Goal: Task Accomplishment & Management: Complete application form

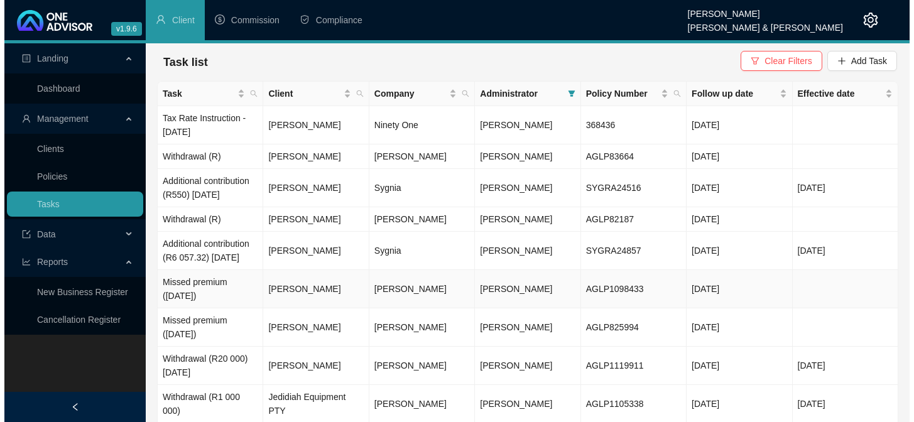
scroll to position [50, 0]
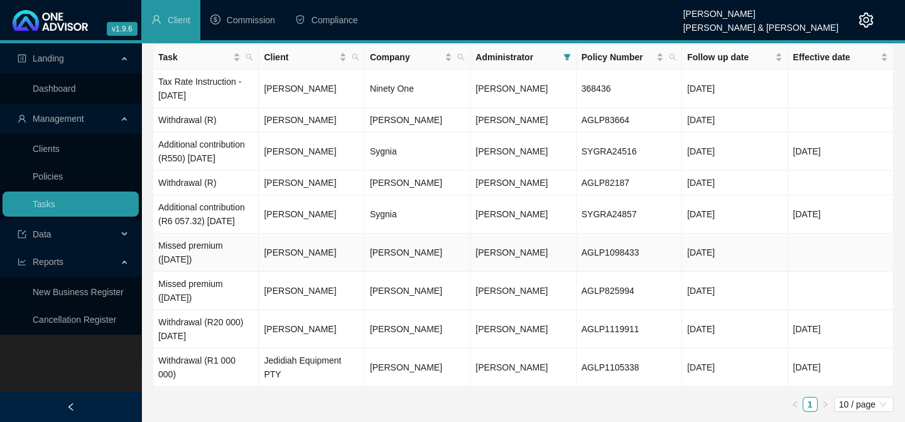
click at [199, 267] on td "Missed premium ([DATE])" at bounding box center [206, 253] width 106 height 38
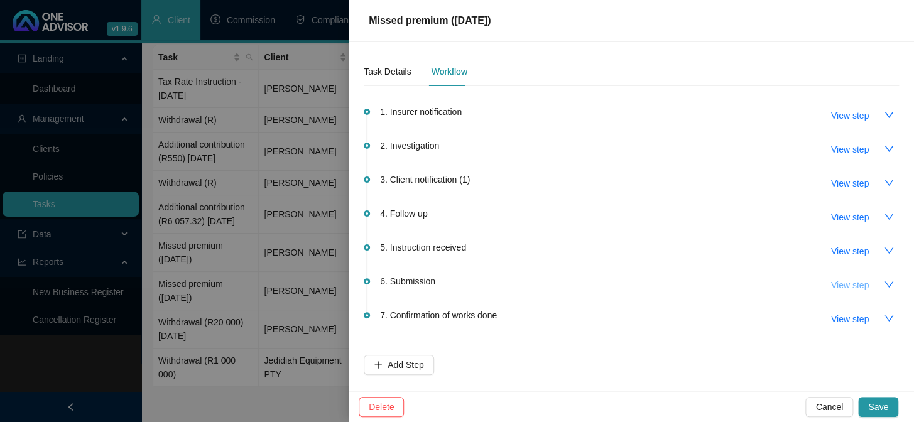
click at [851, 282] on span "View step" at bounding box center [850, 285] width 38 height 14
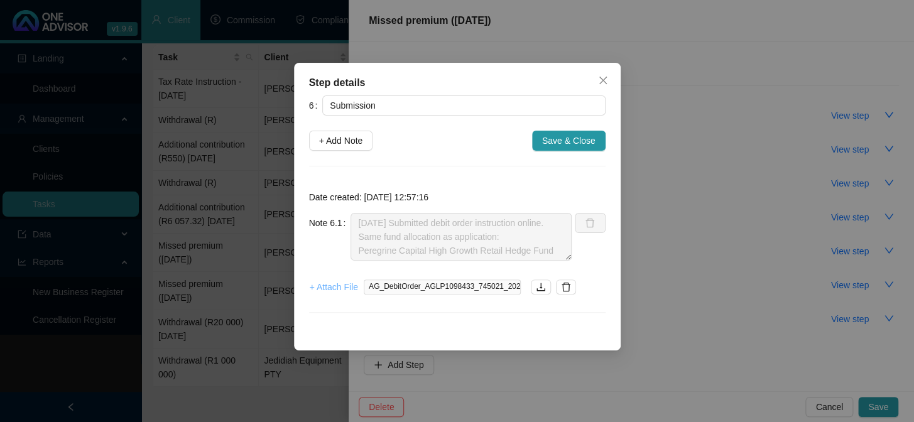
click at [338, 282] on span "+ Attach File" at bounding box center [334, 287] width 48 height 14
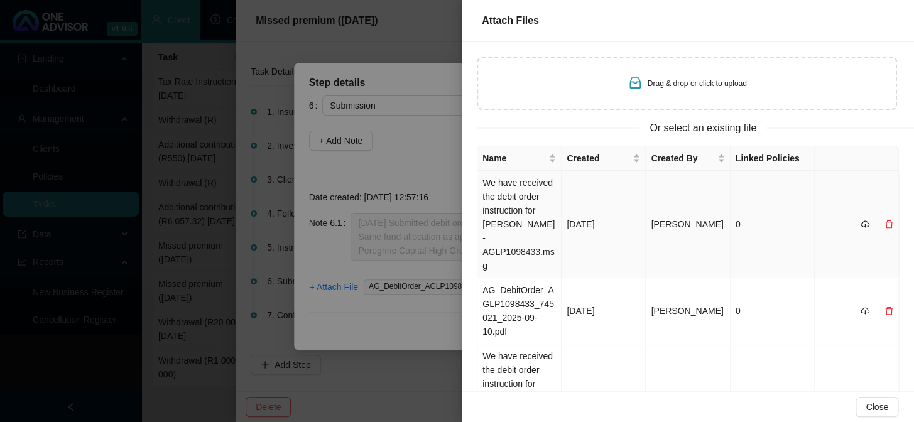
click at [505, 189] on td "We have received the debit order instruction for [PERSON_NAME] - AGLP1098433.msg" at bounding box center [520, 224] width 84 height 107
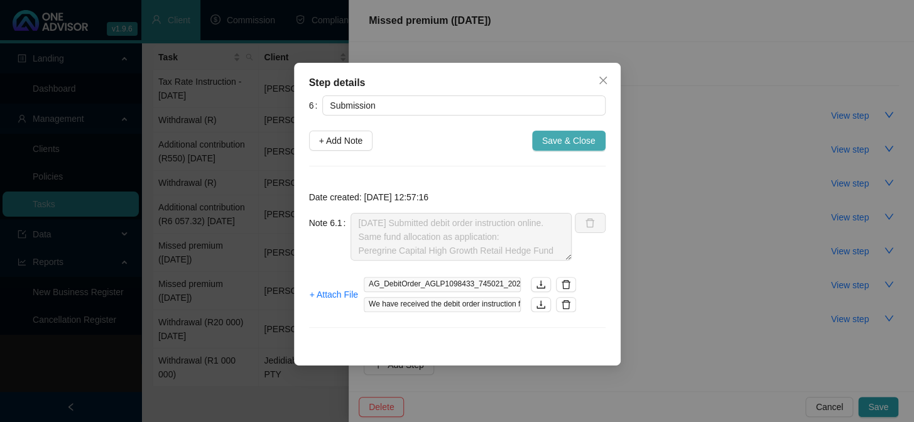
click at [562, 139] on span "Save & Close" at bounding box center [568, 141] width 53 height 14
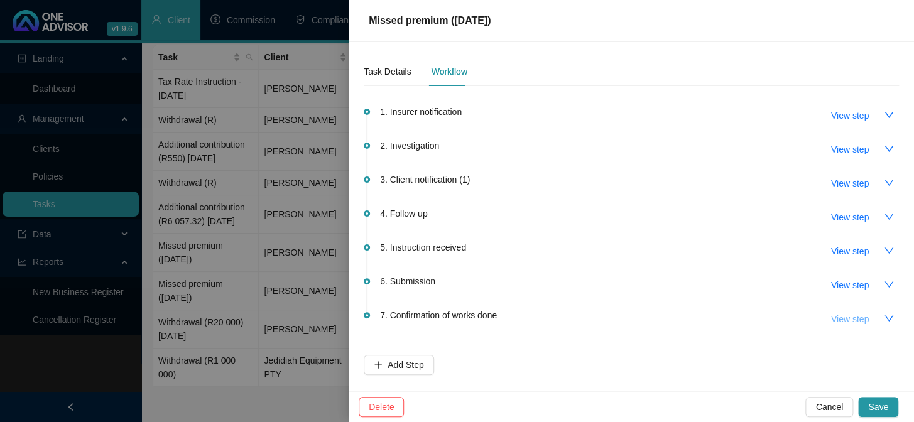
click at [849, 319] on span "View step" at bounding box center [850, 319] width 38 height 14
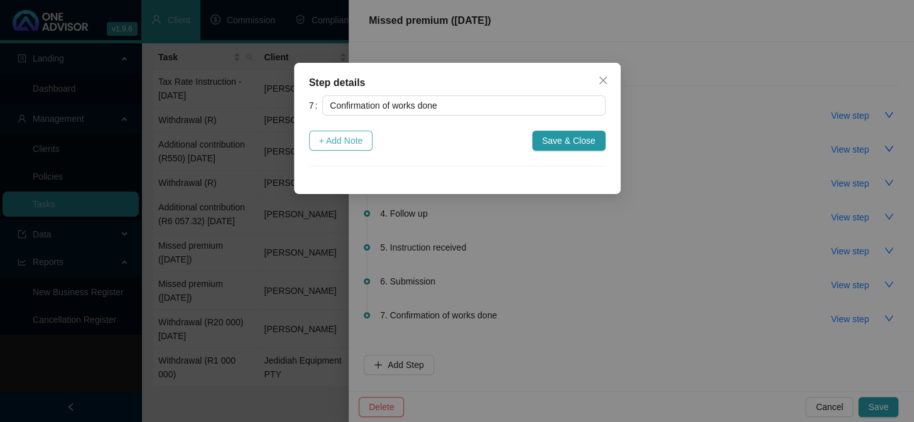
click at [342, 141] on span "+ Add Note" at bounding box center [341, 141] width 44 height 14
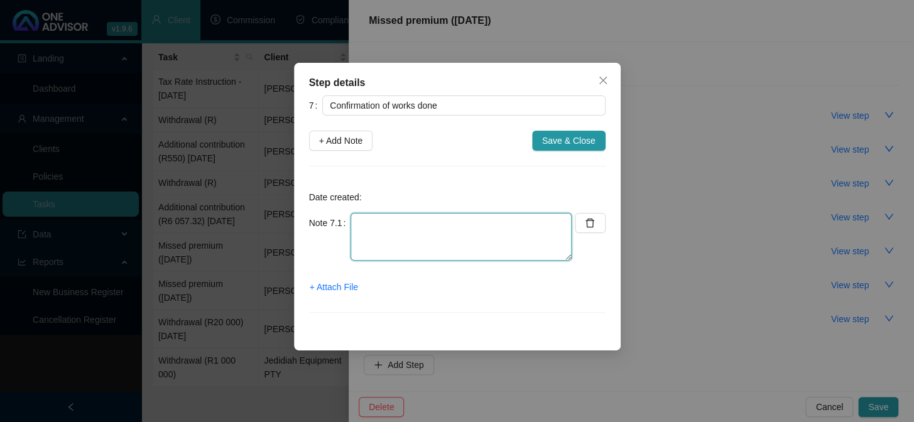
click at [396, 229] on textarea at bounding box center [461, 237] width 221 height 48
type textarea "[DATE] Confirmation emailed to client"
click at [336, 287] on span "+ Attach File" at bounding box center [334, 287] width 48 height 14
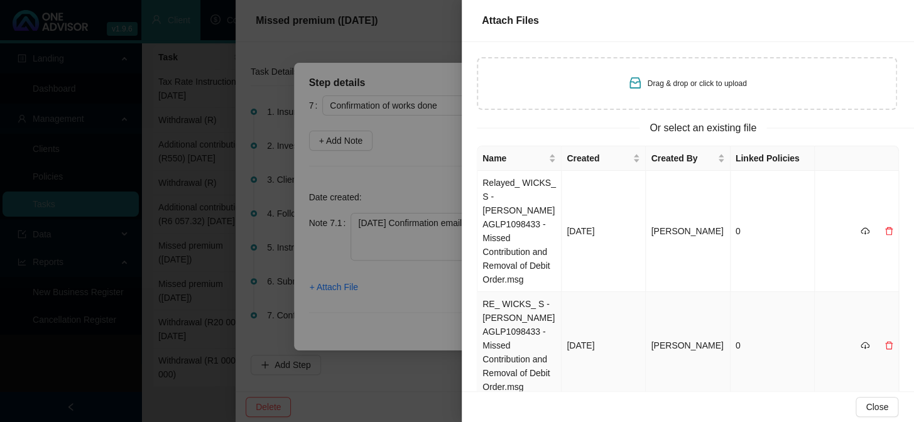
click at [515, 304] on td "RE_ WICKS_ S - [PERSON_NAME] AGLP1098433 - Missed Contribution and Removal of D…" at bounding box center [520, 345] width 84 height 107
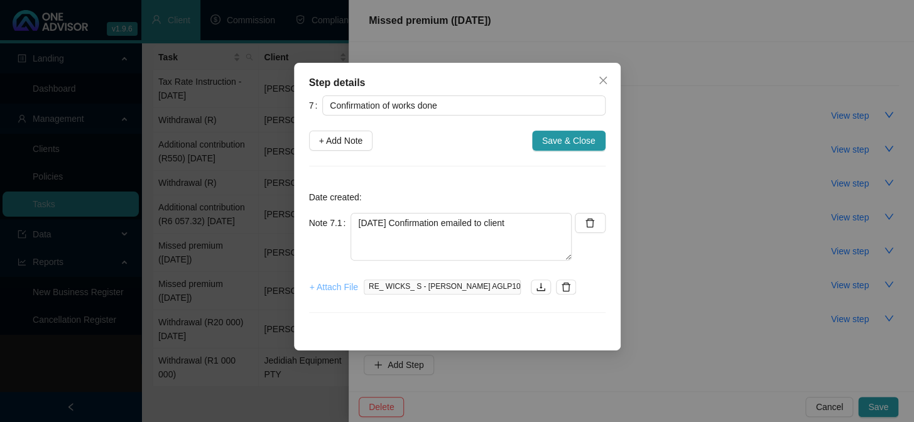
click at [341, 291] on span "+ Attach File" at bounding box center [334, 287] width 48 height 14
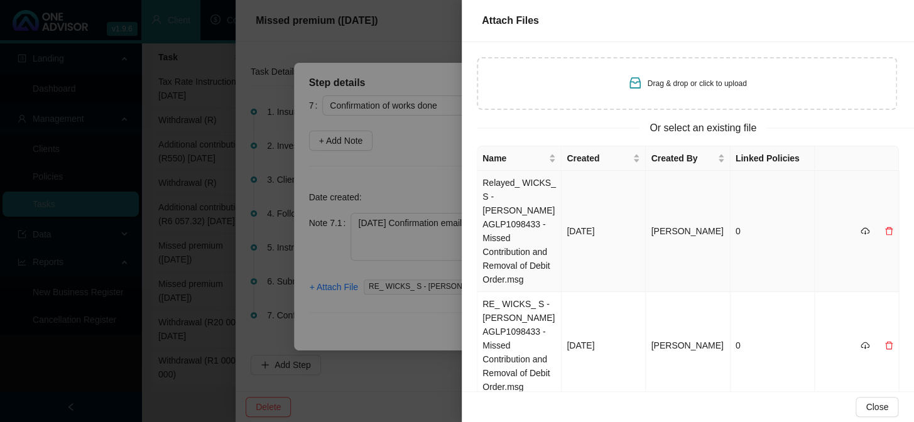
click at [511, 190] on td "Relayed_ WICKS_ S - [PERSON_NAME] AGLP1098433 - Missed Contribution and Removal…" at bounding box center [520, 231] width 84 height 121
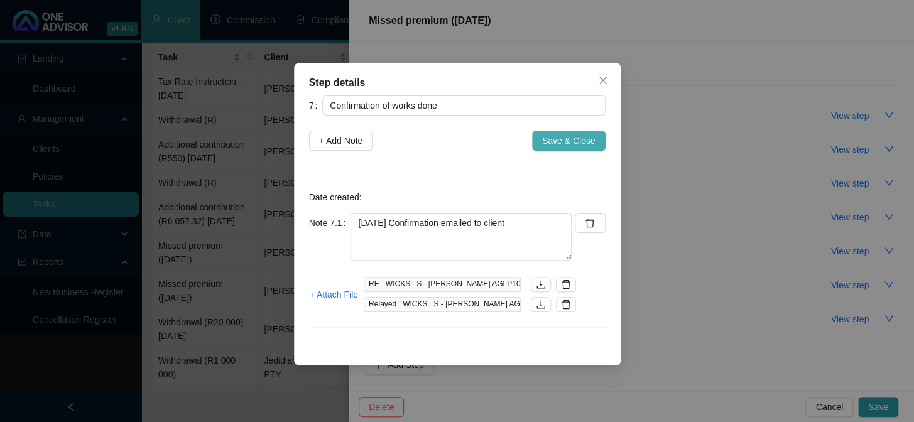
click at [570, 143] on span "Save & Close" at bounding box center [568, 141] width 53 height 14
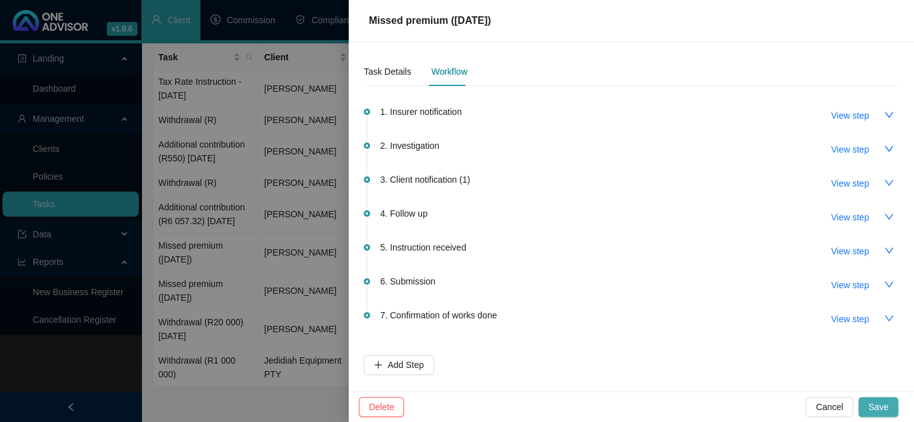
click at [880, 402] on span "Save" at bounding box center [878, 407] width 20 height 14
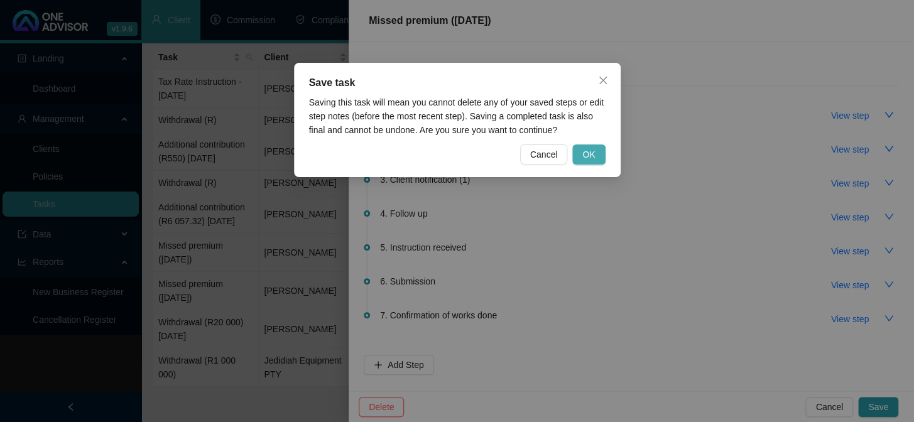
click at [599, 155] on button "OK" at bounding box center [588, 155] width 33 height 20
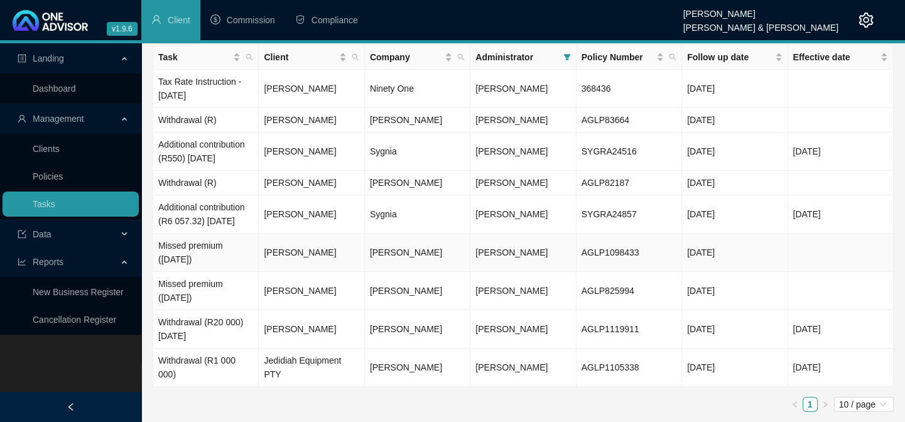
click at [193, 269] on td "Missed premium ([DATE])" at bounding box center [206, 253] width 106 height 38
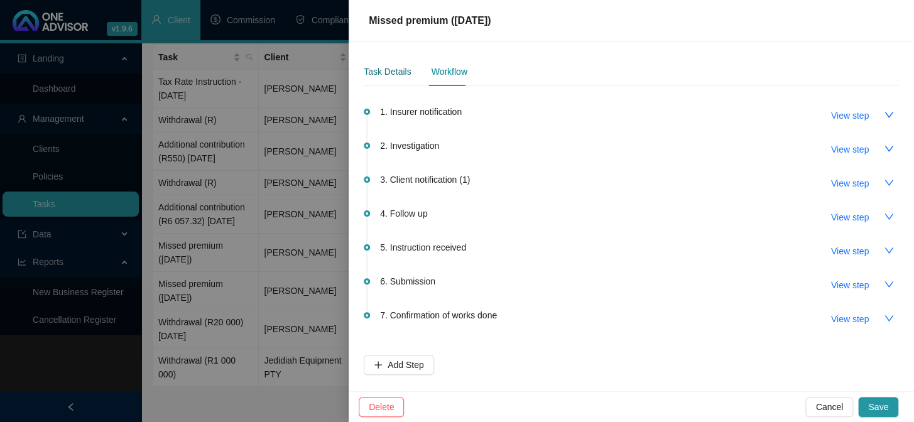
click at [396, 72] on div "Task Details" at bounding box center [387, 72] width 47 height 14
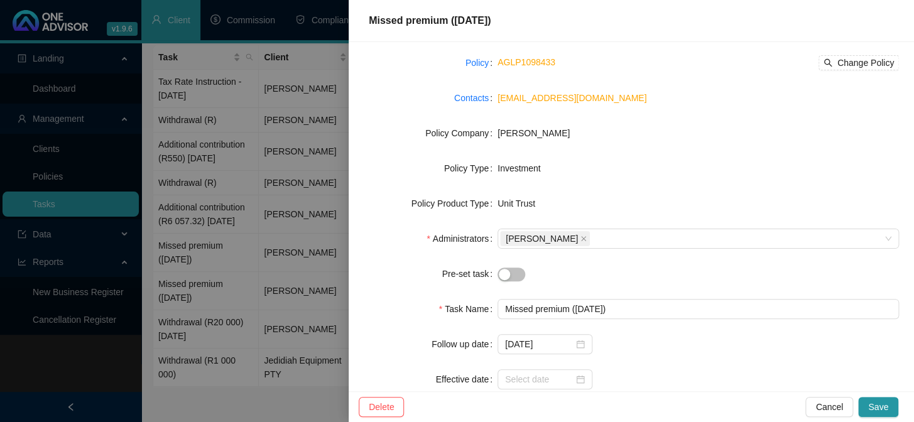
scroll to position [176, 0]
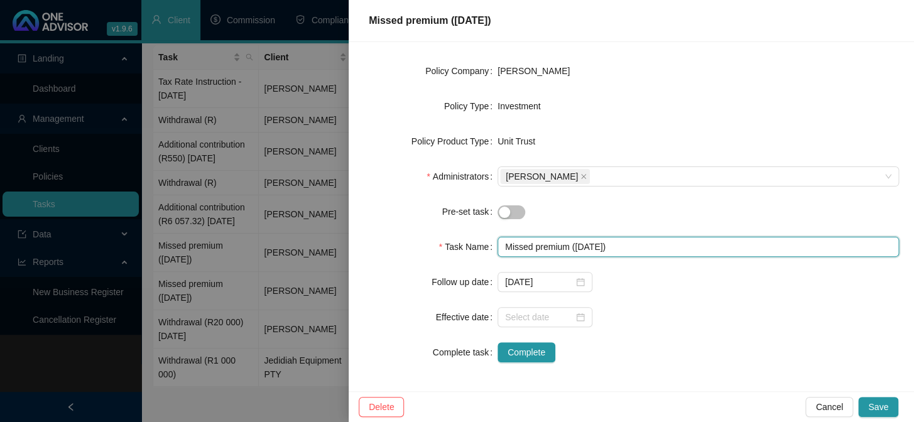
click at [663, 245] on input "Missed premium ([DATE])" at bounding box center [698, 247] width 401 height 20
type input "Missed premium ([DATE]) Reinstate Debit Order"
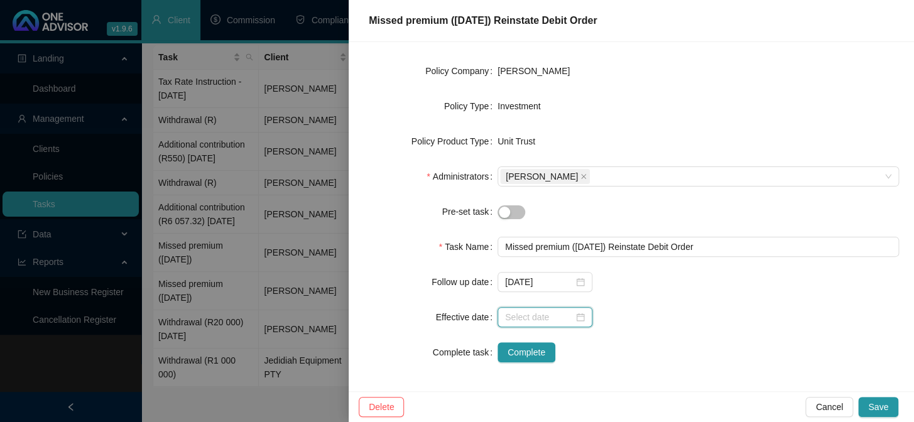
click at [546, 317] on input at bounding box center [539, 317] width 68 height 14
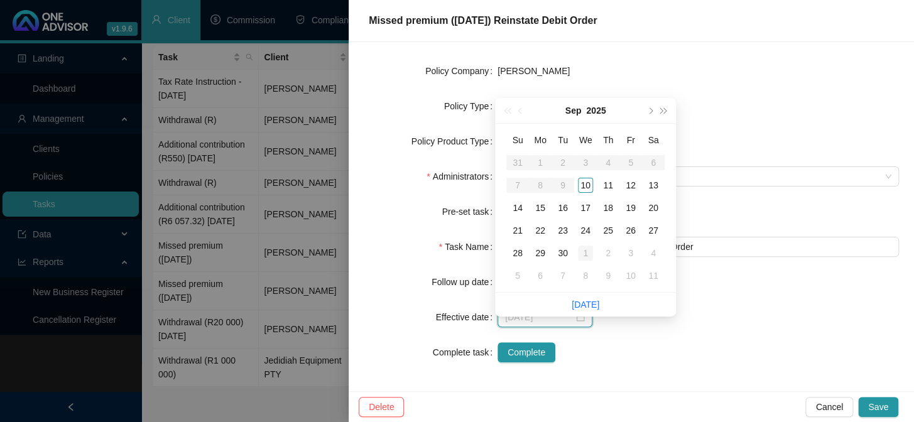
type input "[DATE]"
click at [586, 246] on div "1" at bounding box center [585, 253] width 15 height 15
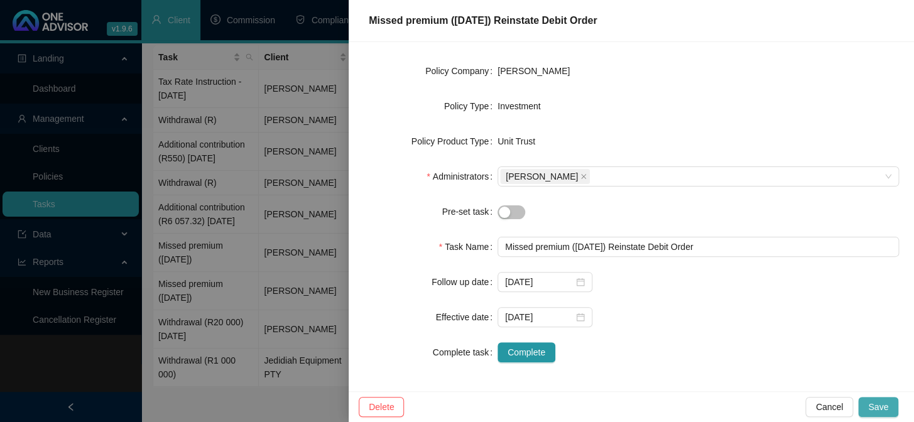
click at [880, 400] on span "Save" at bounding box center [878, 407] width 20 height 14
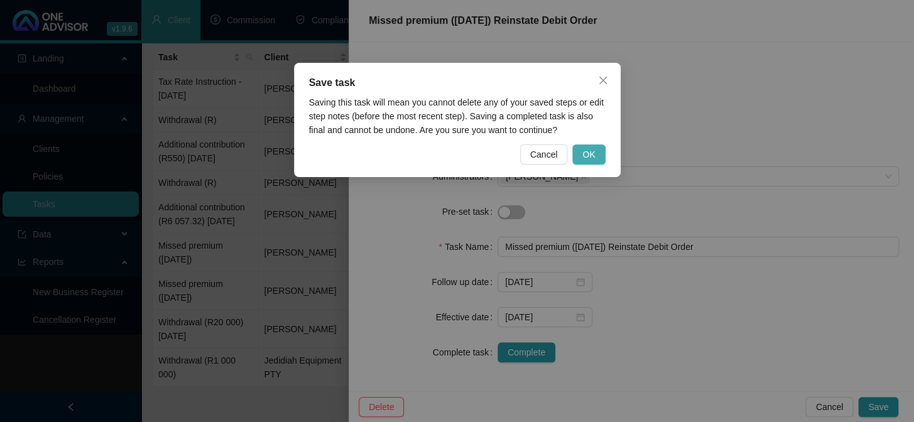
click at [586, 150] on span "OK" at bounding box center [588, 155] width 13 height 14
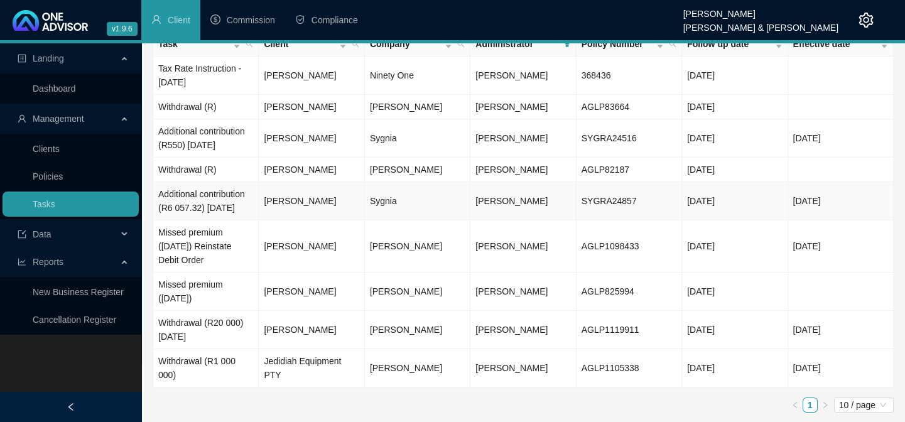
click at [209, 209] on td "Additional contribution (R6 057.32) [DATE]" at bounding box center [206, 201] width 106 height 38
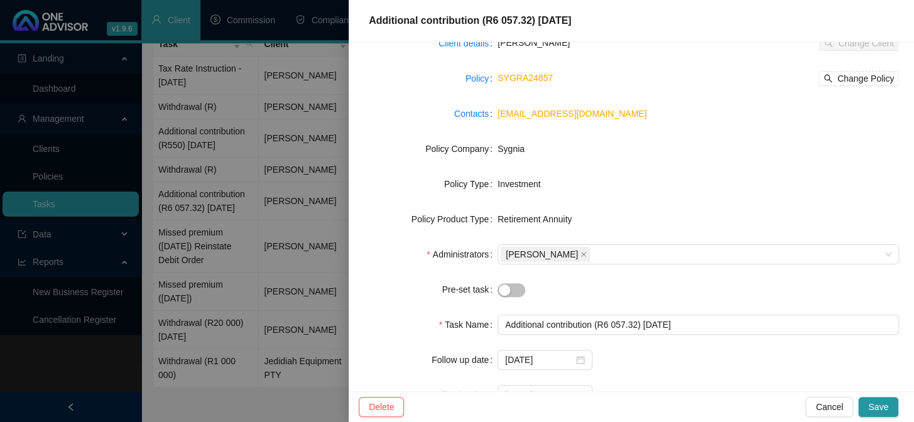
scroll to position [0, 0]
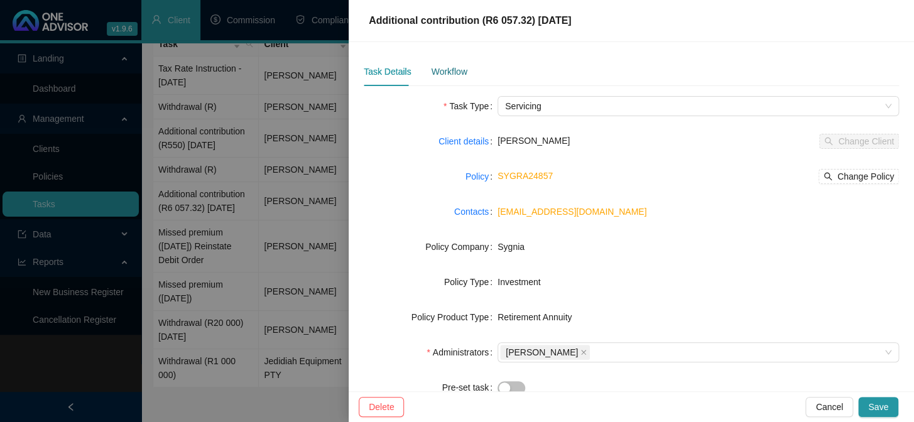
click at [439, 74] on div "Workflow" at bounding box center [449, 72] width 36 height 14
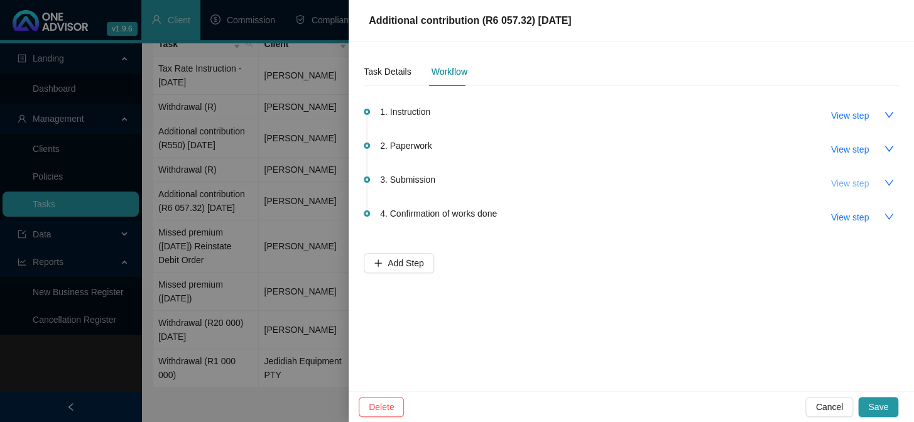
click at [836, 180] on span "View step" at bounding box center [850, 184] width 38 height 14
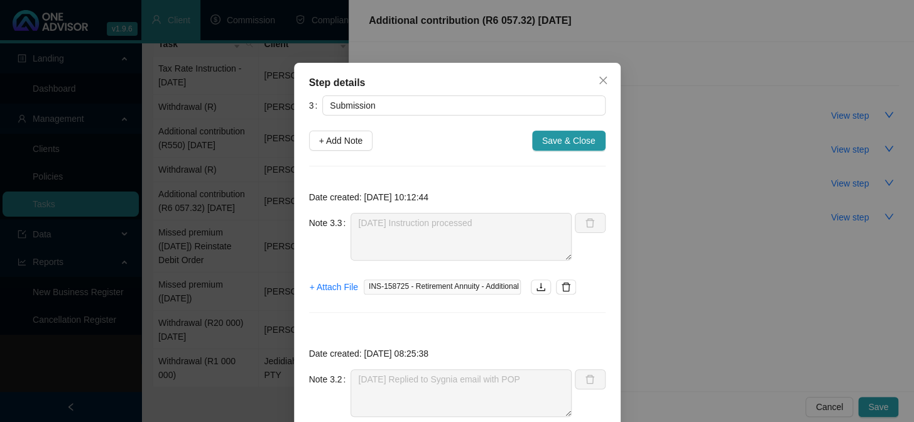
click at [708, 292] on div "Step details 3 Submission + Add Note Save & Close Date created: [DATE] 10:12:44…" at bounding box center [457, 211] width 914 height 422
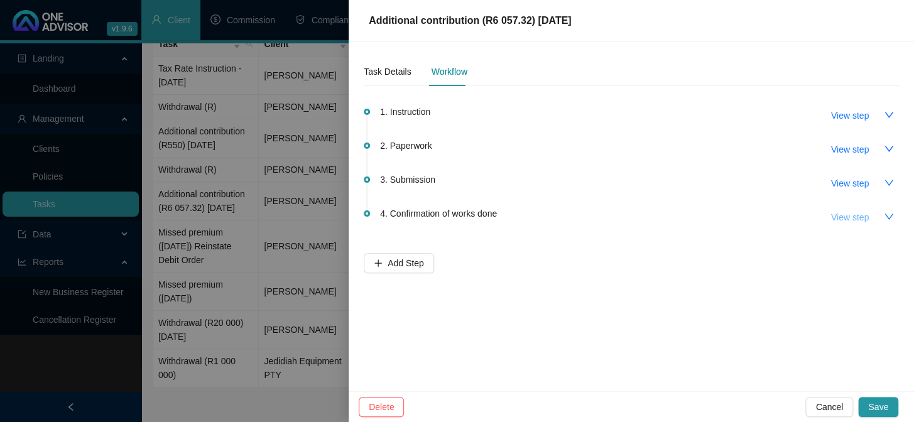
click at [837, 216] on span "View step" at bounding box center [850, 217] width 38 height 14
type input "Confirmation of works done"
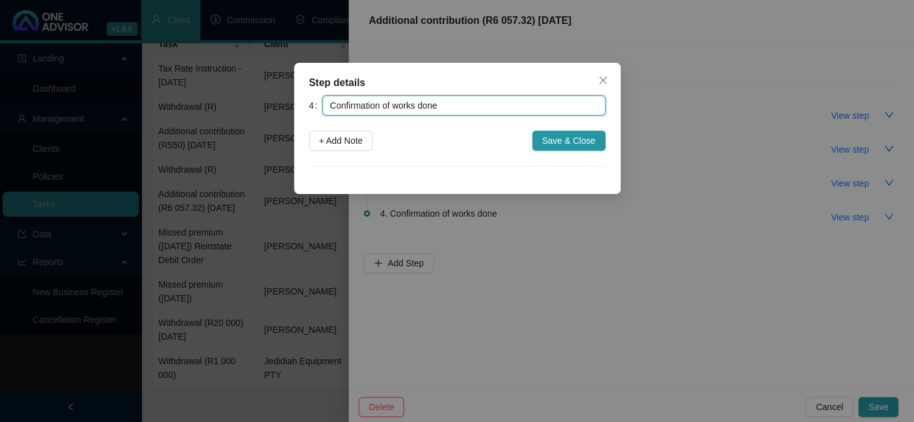
click at [385, 103] on input "Confirmation of works done" at bounding box center [463, 106] width 283 height 20
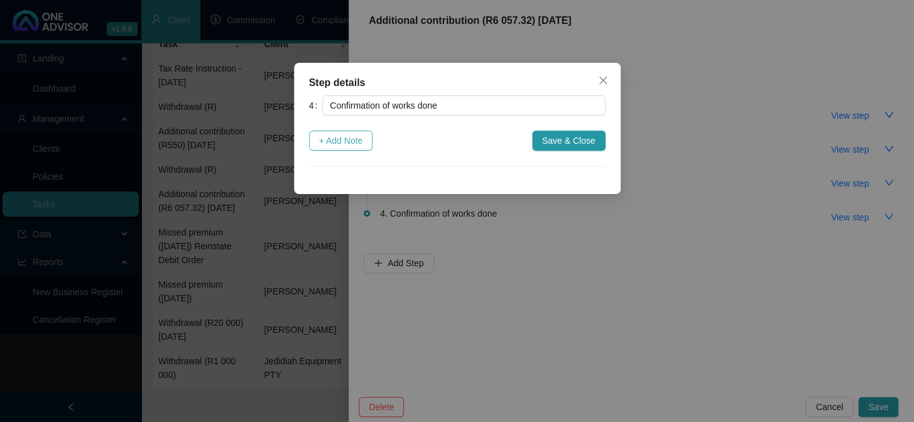
click at [347, 139] on span "+ Add Note" at bounding box center [341, 141] width 44 height 14
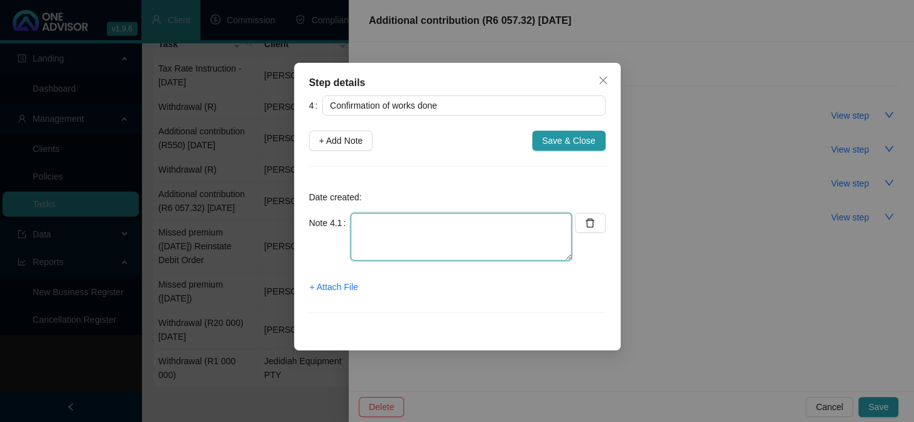
click at [436, 226] on textarea at bounding box center [461, 237] width 221 height 48
click at [319, 284] on span "+ Attach File" at bounding box center [334, 287] width 48 height 14
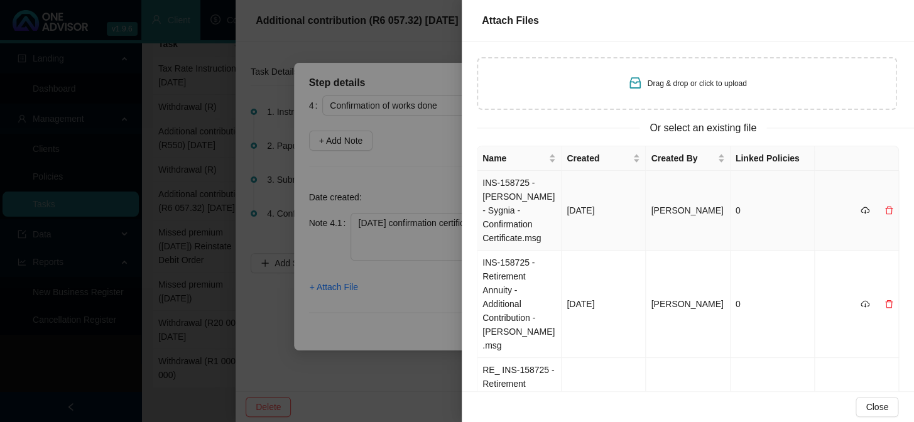
click at [511, 182] on td "INS-158725 - [PERSON_NAME] - Sygnia - Confirmation Certificate.msg" at bounding box center [520, 211] width 84 height 80
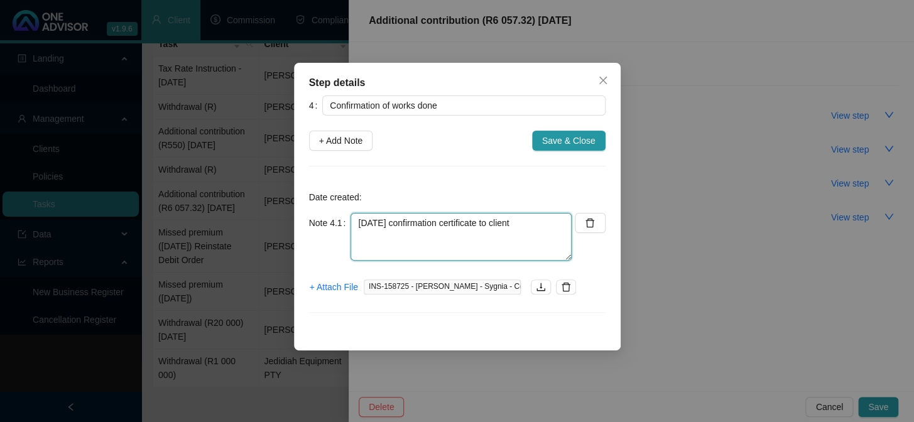
click at [422, 245] on textarea "[DATE] confirmation certificate to client" at bounding box center [461, 237] width 221 height 48
click at [537, 223] on textarea "[DATE] confirmation certificate to client" at bounding box center [461, 237] width 221 height 48
paste textarea "8006280076083"
type textarea "[DATE] confirmation certificate to client 8006280076083"
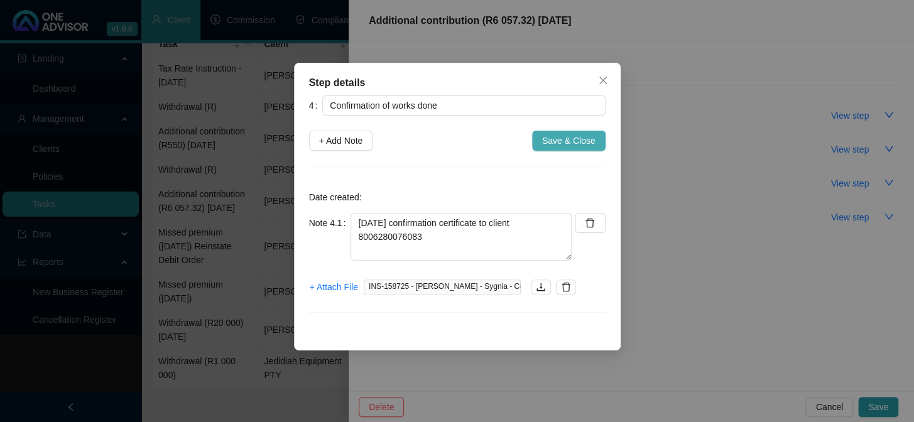
click at [569, 137] on span "Save & Close" at bounding box center [568, 141] width 53 height 14
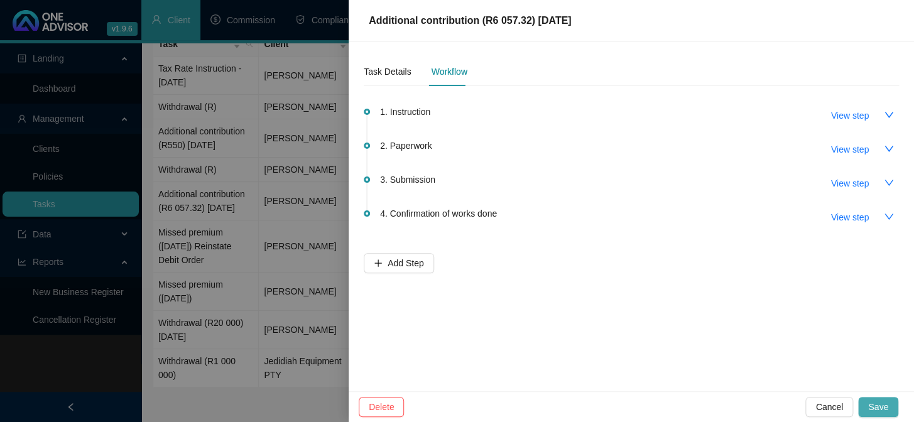
click at [878, 405] on span "Save" at bounding box center [878, 407] width 20 height 14
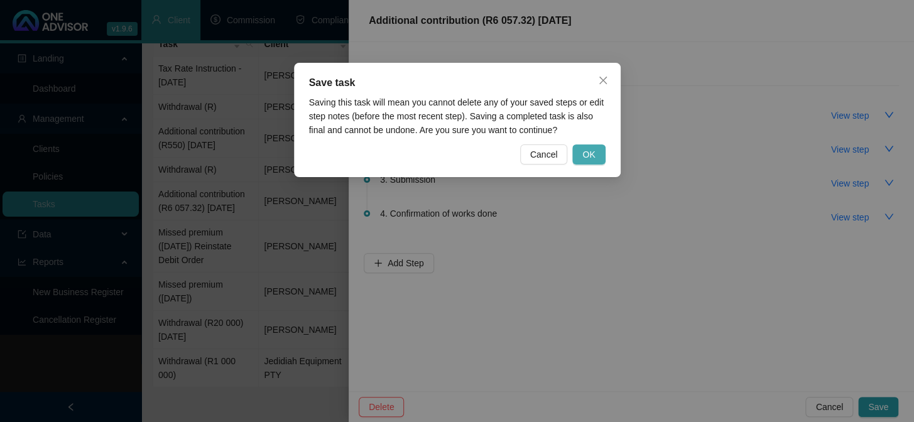
click at [595, 148] on span "OK" at bounding box center [588, 155] width 13 height 14
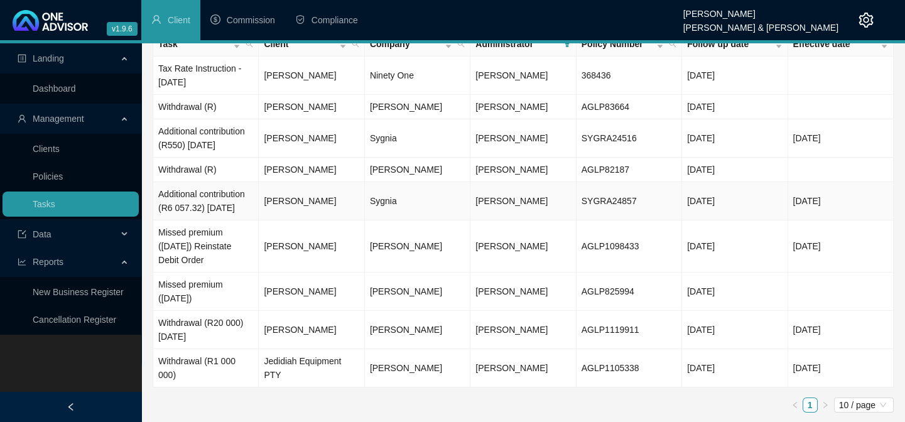
click at [319, 220] on td "[PERSON_NAME]" at bounding box center [312, 201] width 106 height 38
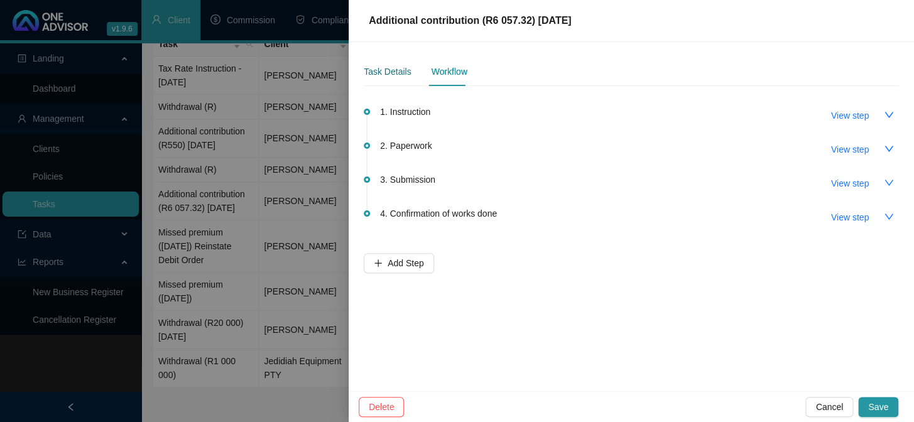
click at [387, 72] on div "Task Details" at bounding box center [387, 72] width 47 height 14
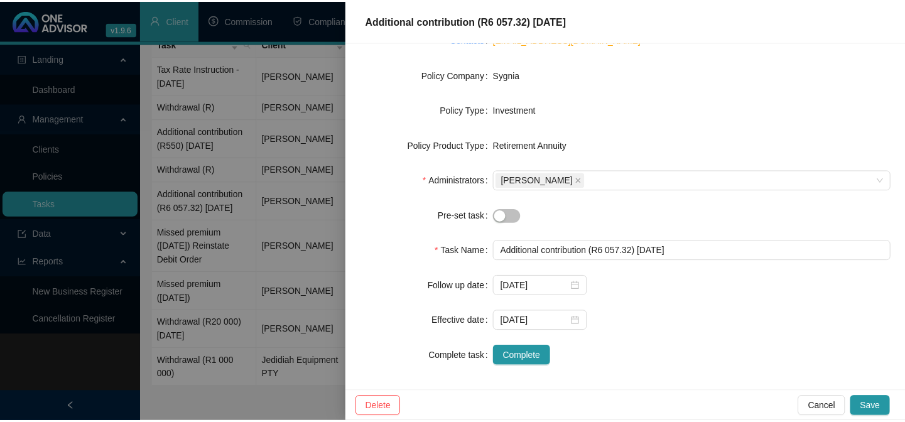
scroll to position [176, 0]
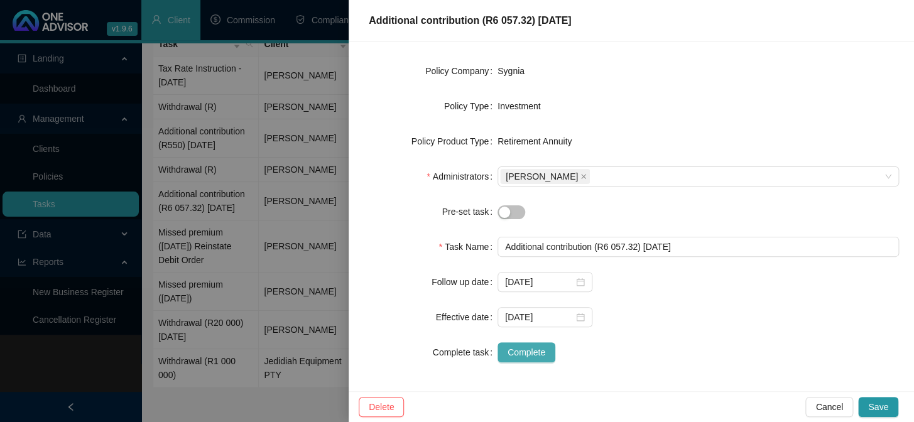
click at [530, 352] on span "Complete" at bounding box center [527, 353] width 38 height 14
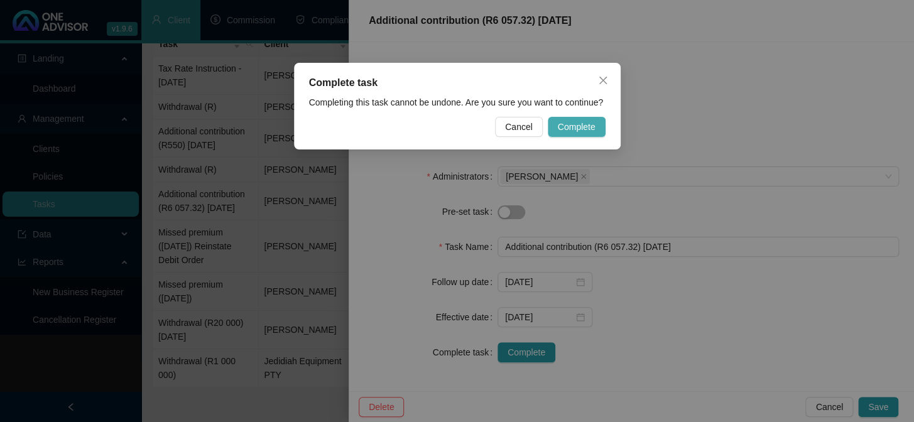
click at [577, 127] on span "Complete" at bounding box center [577, 127] width 38 height 14
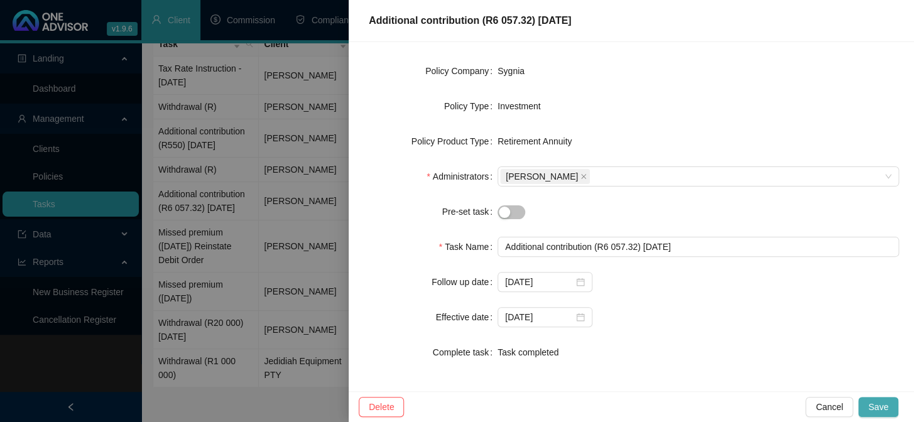
click at [892, 408] on button "Save" at bounding box center [878, 407] width 40 height 20
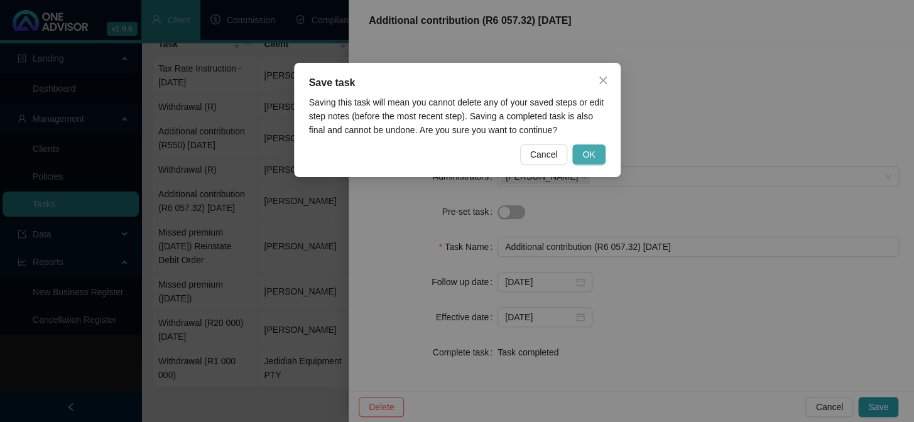
click at [584, 155] on span "OK" at bounding box center [588, 155] width 13 height 14
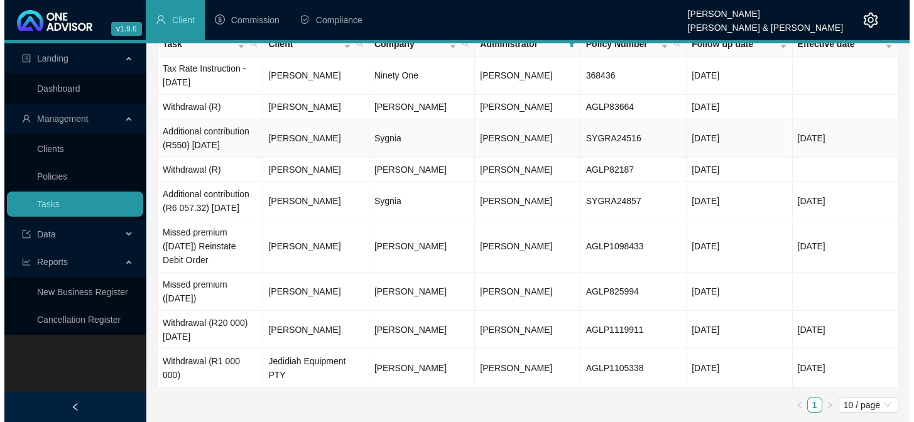
scroll to position [11, 0]
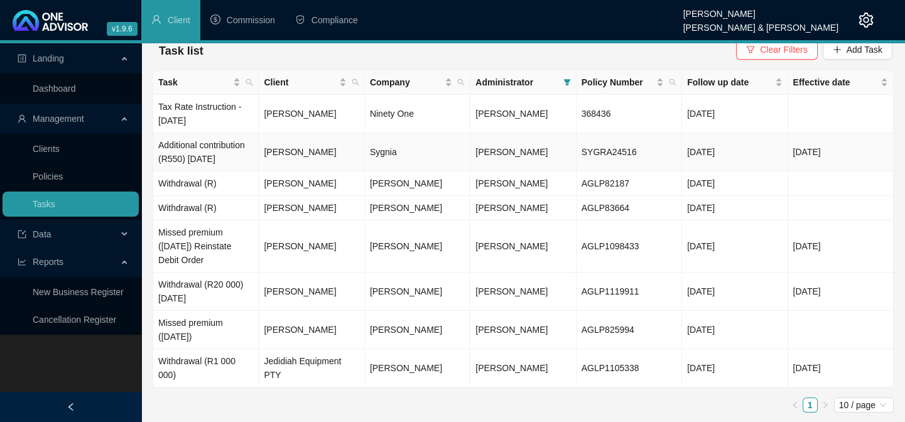
click at [287, 152] on td "[PERSON_NAME]" at bounding box center [312, 152] width 106 height 38
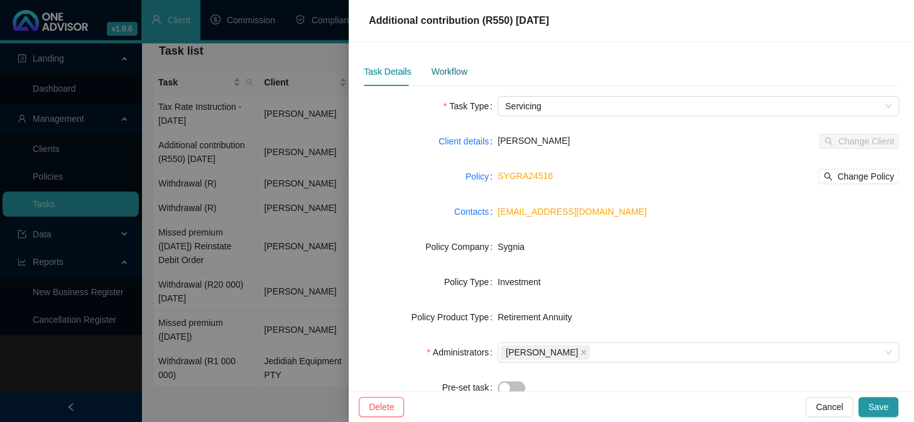
click at [440, 76] on div "Workflow" at bounding box center [449, 72] width 36 height 14
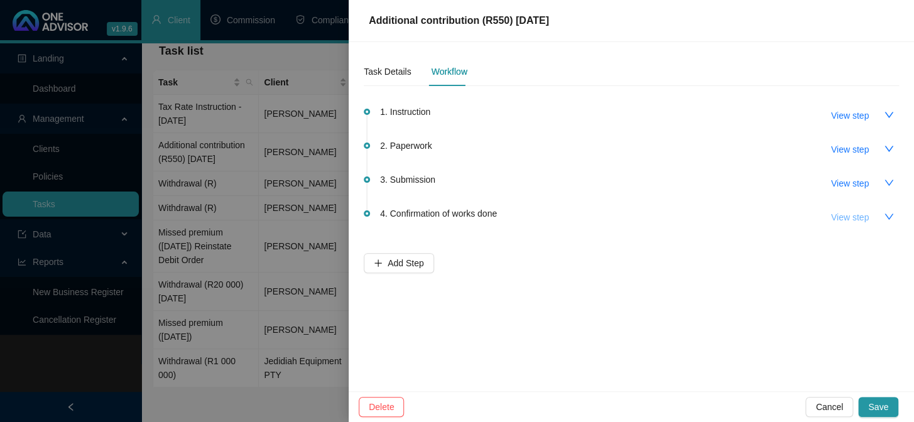
click at [840, 212] on span "View step" at bounding box center [850, 217] width 38 height 14
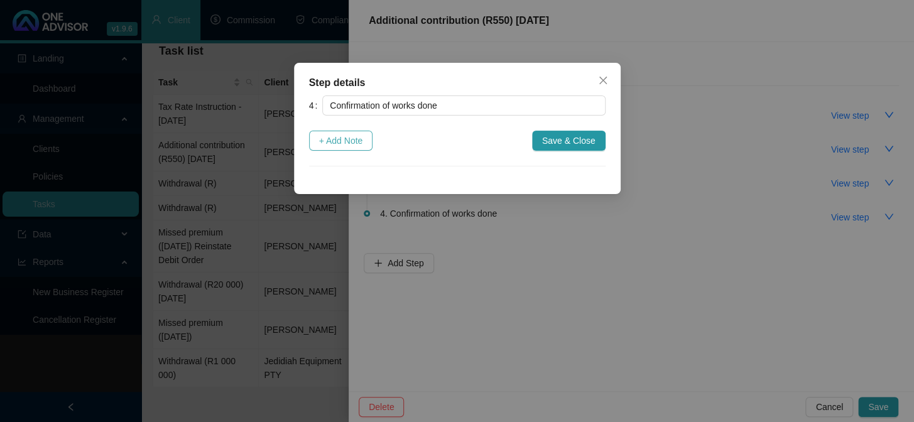
click at [352, 144] on span "+ Add Note" at bounding box center [341, 141] width 44 height 14
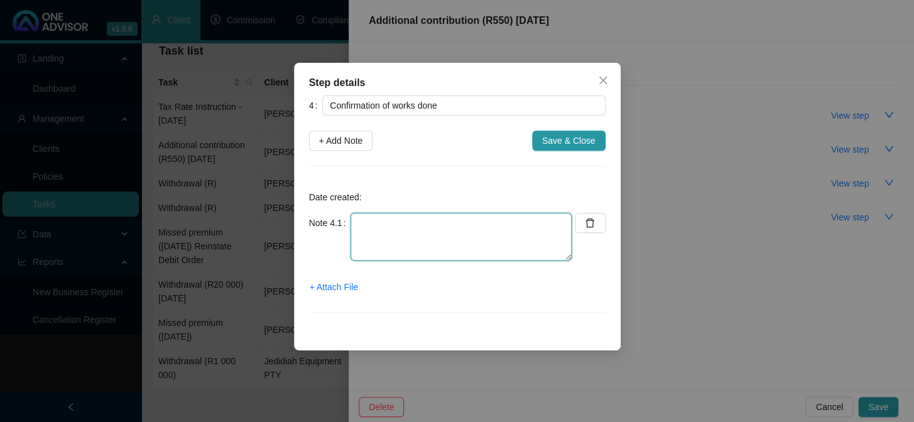
click at [403, 227] on textarea at bounding box center [461, 237] width 221 height 48
paste textarea "7404220277088"
type textarea "[DATE] Confirmation certificate to client 7404220277088"
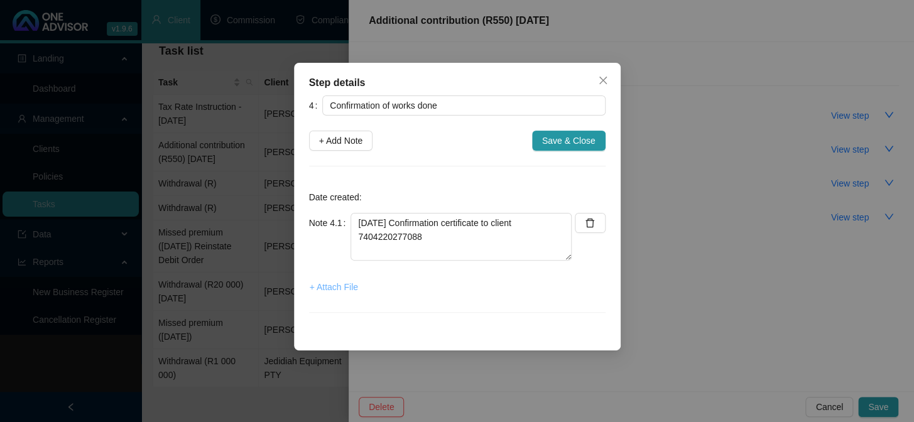
click at [347, 288] on span "+ Attach File" at bounding box center [334, 287] width 48 height 14
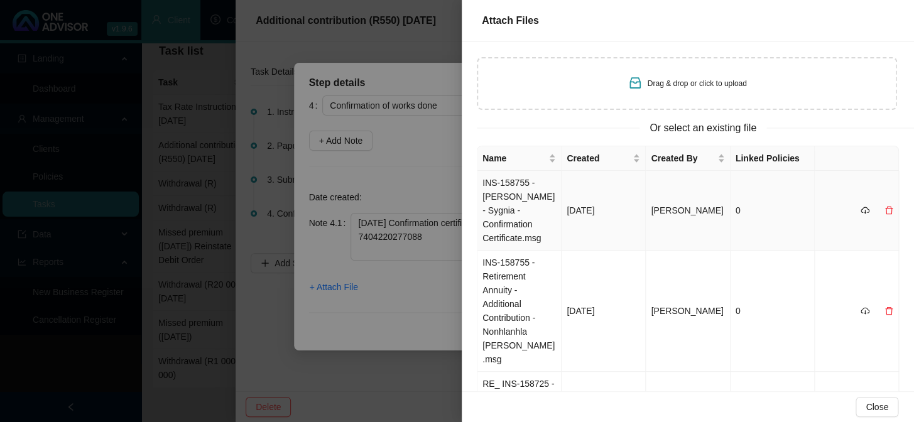
click at [512, 182] on td "INS-158755 - [PERSON_NAME] - Sygnia - Confirmation Certificate.msg" at bounding box center [520, 211] width 84 height 80
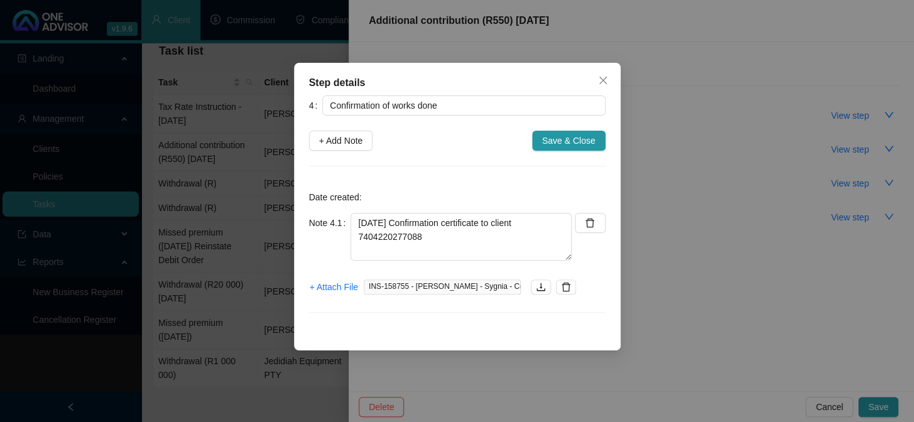
click at [576, 140] on span "Save & Close" at bounding box center [568, 141] width 53 height 14
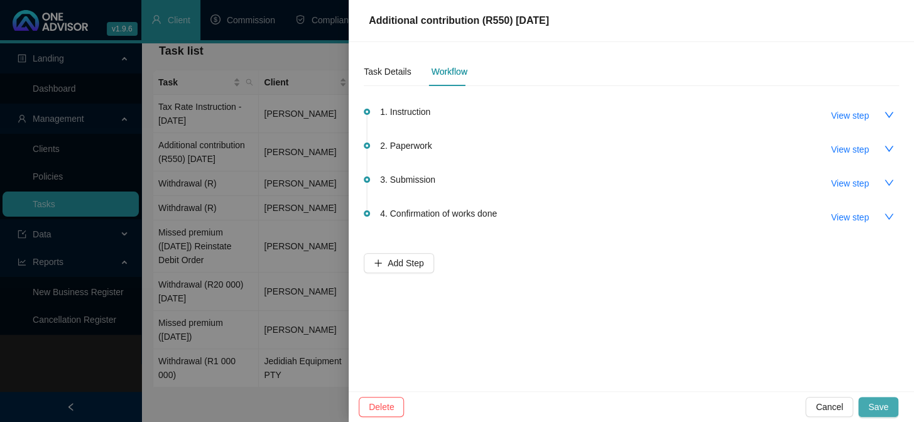
click at [875, 402] on span "Save" at bounding box center [878, 407] width 20 height 14
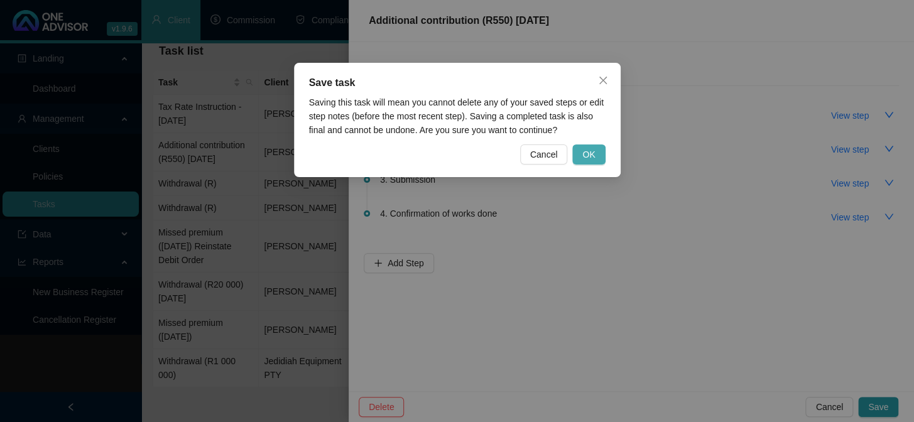
click at [590, 155] on span "OK" at bounding box center [588, 155] width 13 height 14
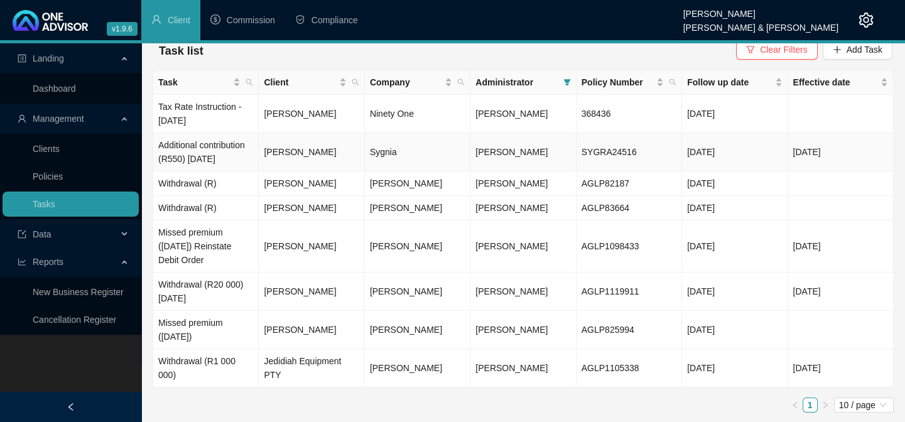
click at [280, 153] on td "[PERSON_NAME]" at bounding box center [312, 152] width 106 height 38
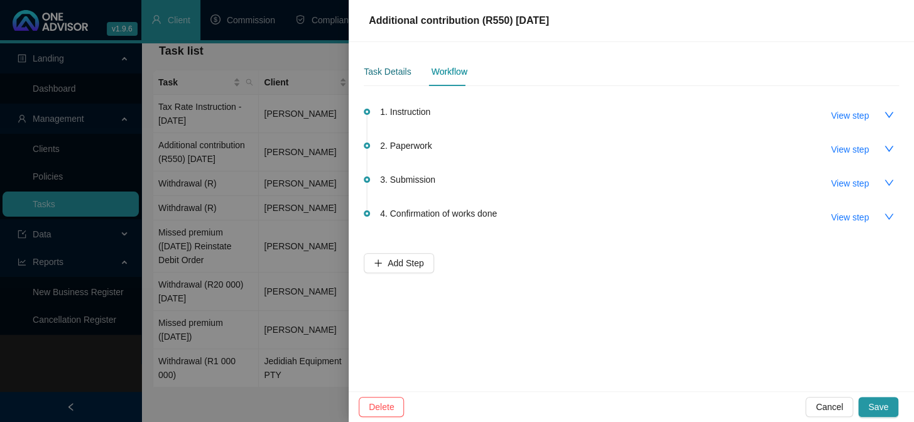
click at [400, 72] on div "Task Details" at bounding box center [387, 72] width 47 height 14
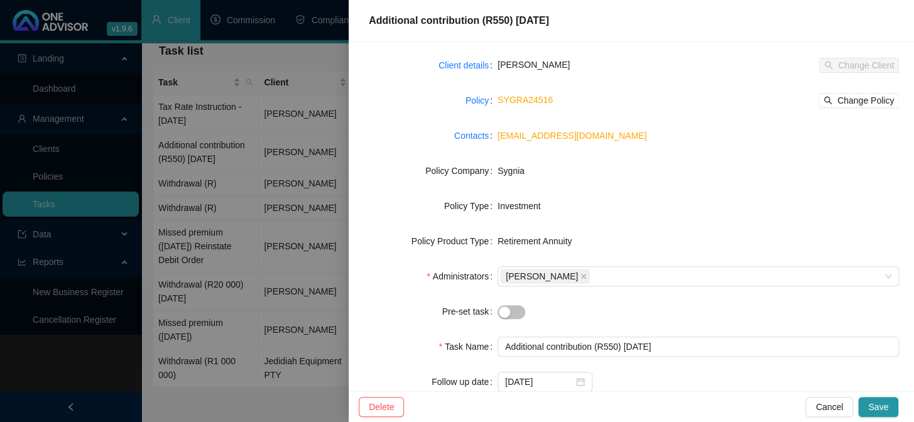
scroll to position [176, 0]
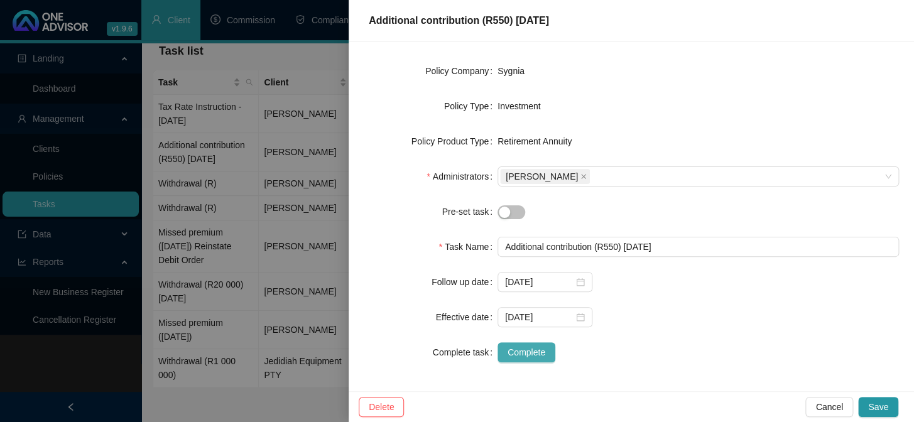
click at [529, 354] on span "Complete" at bounding box center [527, 353] width 38 height 14
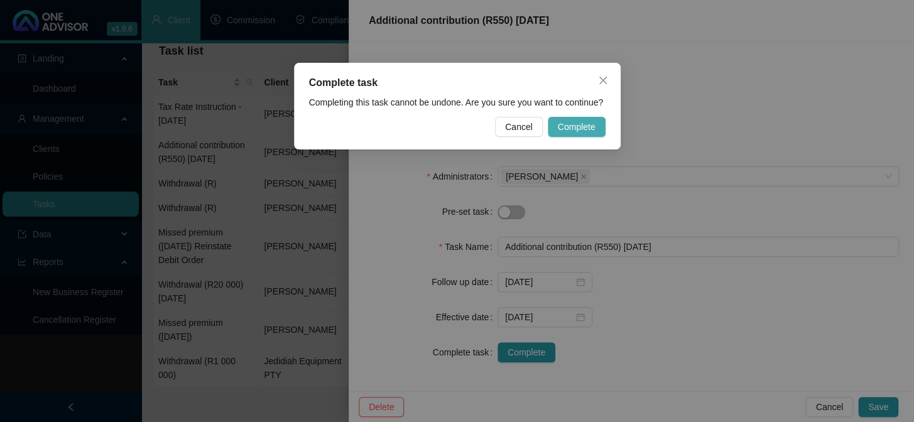
click at [577, 129] on span "Complete" at bounding box center [577, 127] width 38 height 14
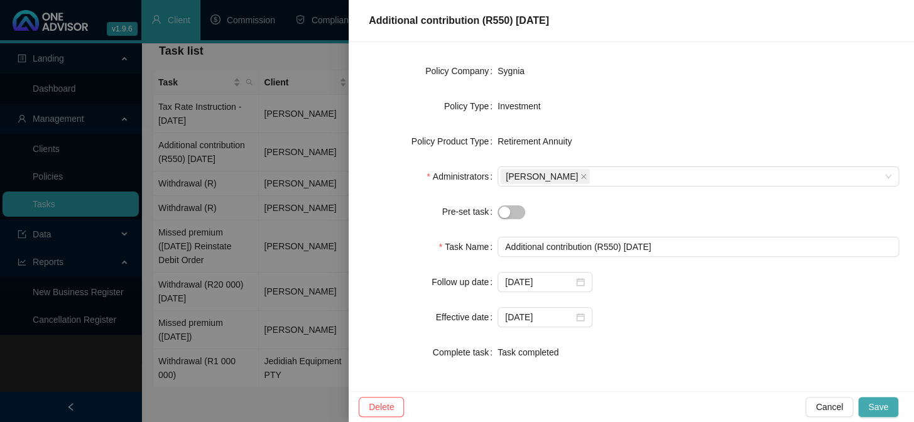
click at [888, 401] on button "Save" at bounding box center [878, 407] width 40 height 20
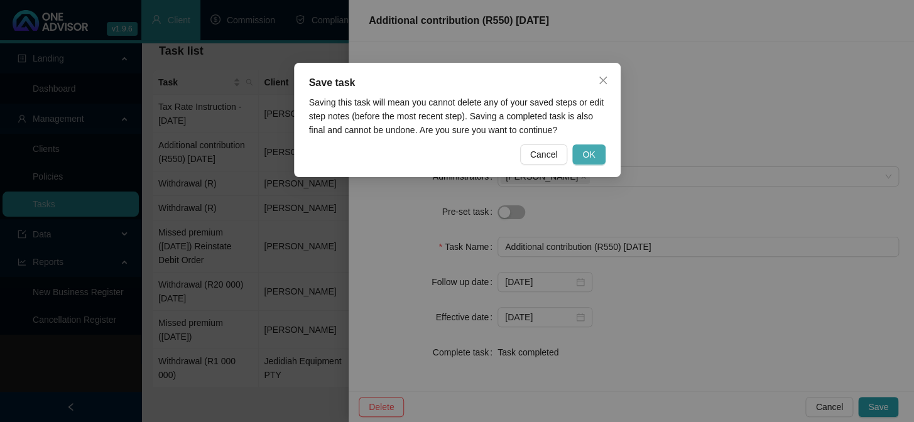
click at [590, 150] on span "OK" at bounding box center [588, 155] width 13 height 14
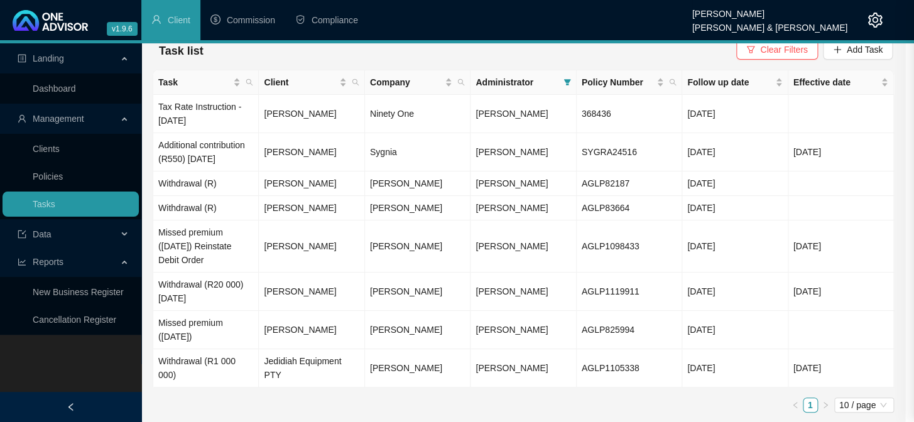
scroll to position [0, 0]
